Goal: Information Seeking & Learning: Find specific fact

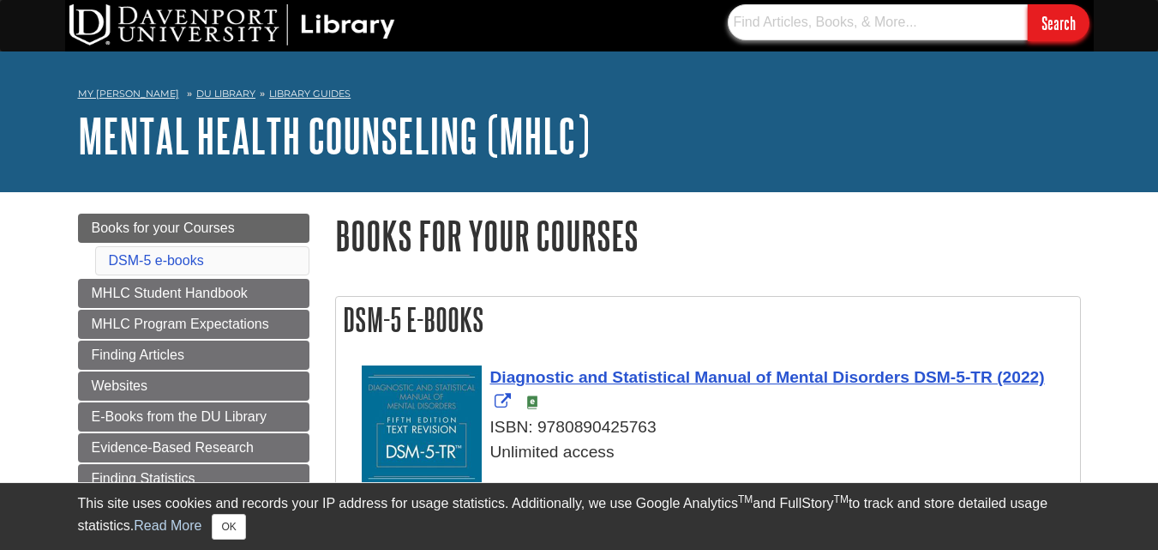
click at [785, 26] on input "text" at bounding box center [878, 22] width 300 height 36
type input "CBT"
click at [1028, 4] on input "Search" at bounding box center [1059, 22] width 62 height 37
click at [794, 15] on input "text" at bounding box center [878, 22] width 300 height 36
click at [794, 15] on input "treatment plan for" at bounding box center [878, 22] width 300 height 36
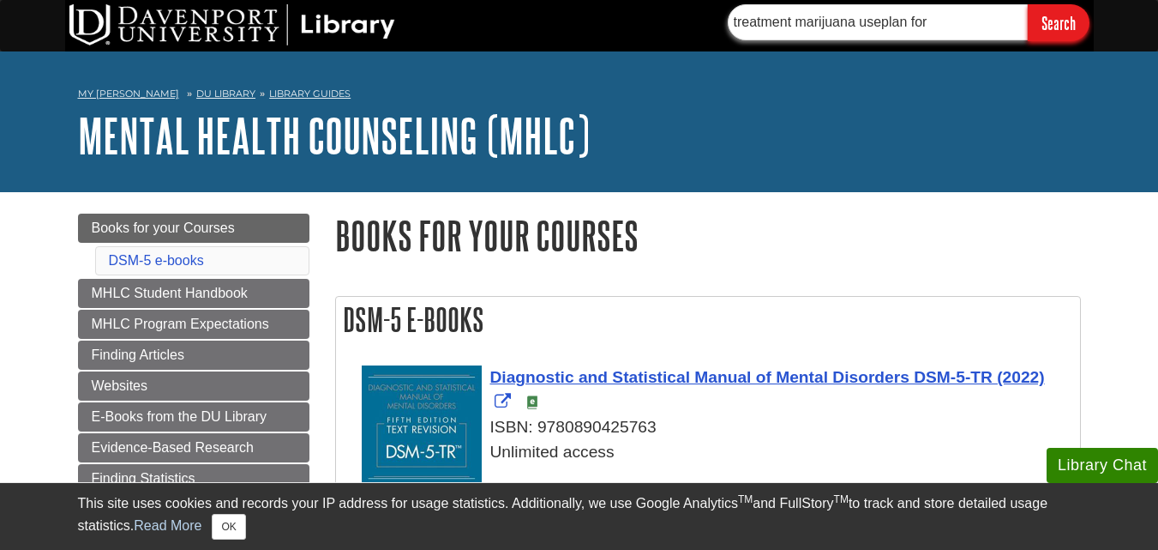
type input "treatment marijuana useplan for"
click at [1028, 4] on input "Search" at bounding box center [1059, 22] width 62 height 37
